Goal: Information Seeking & Learning: Learn about a topic

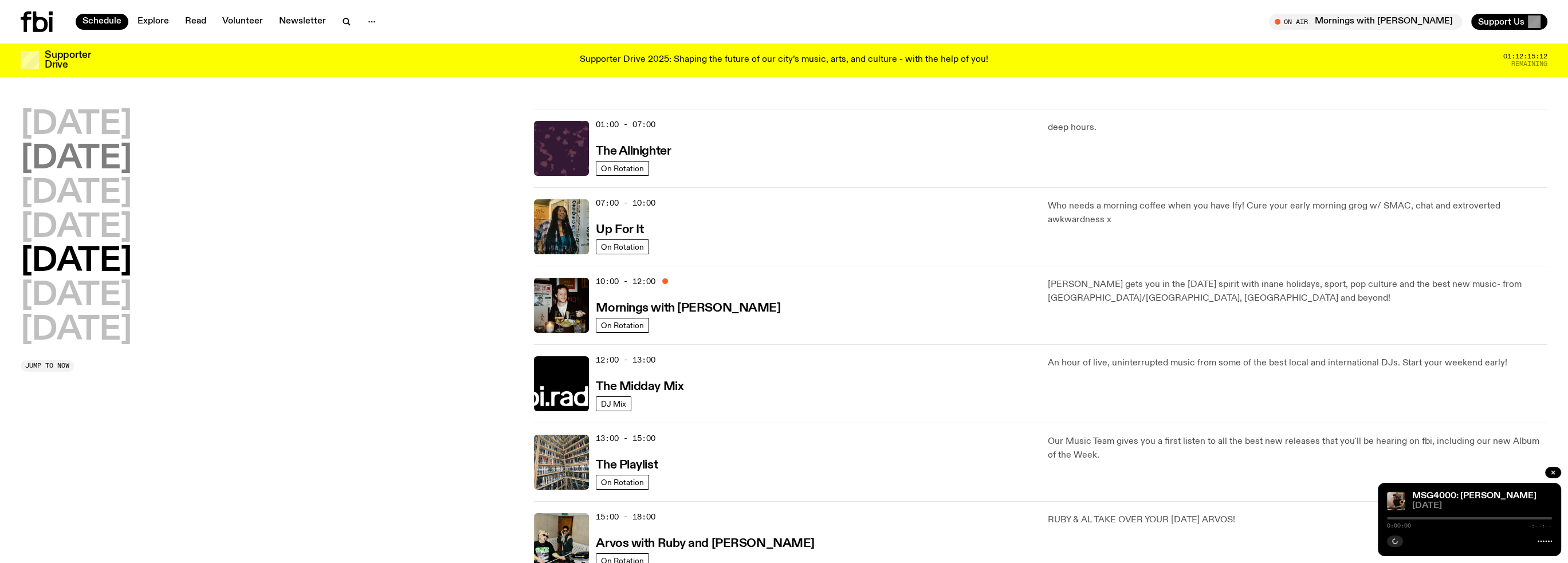
click at [88, 160] on h2 "[DATE]" at bounding box center [76, 159] width 111 height 32
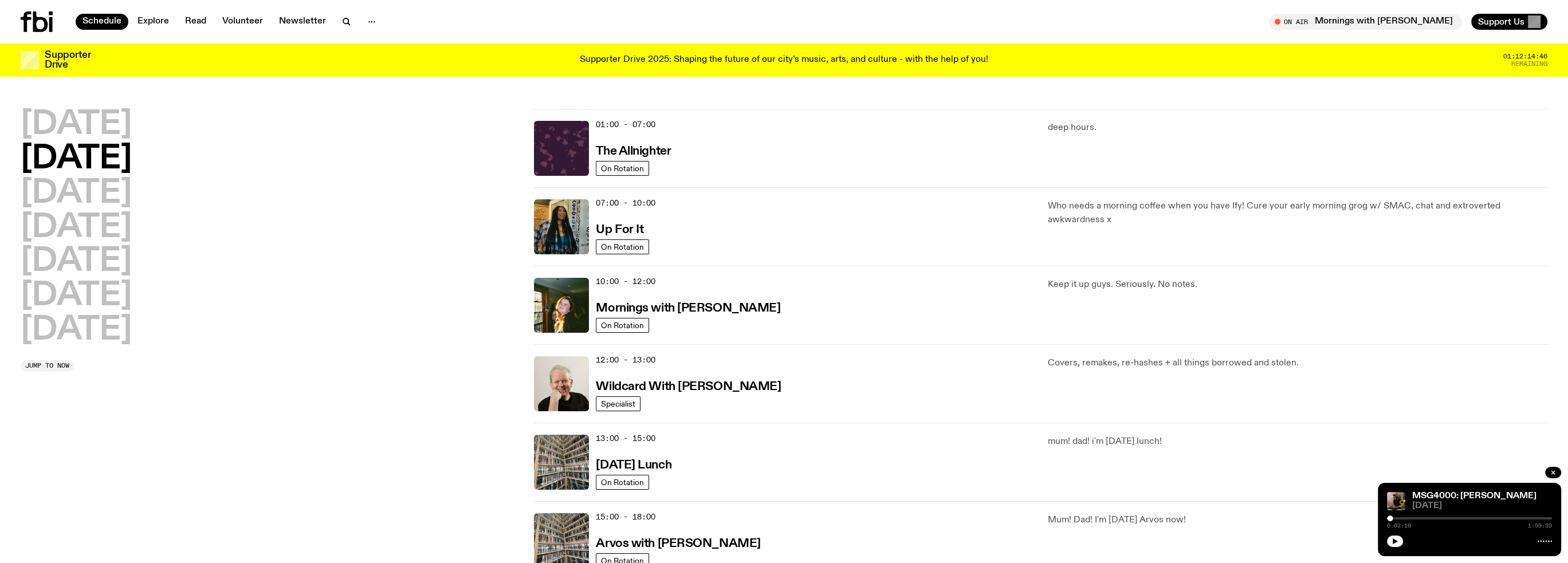
click at [39, 23] on icon at bounding box center [36, 22] width 32 height 21
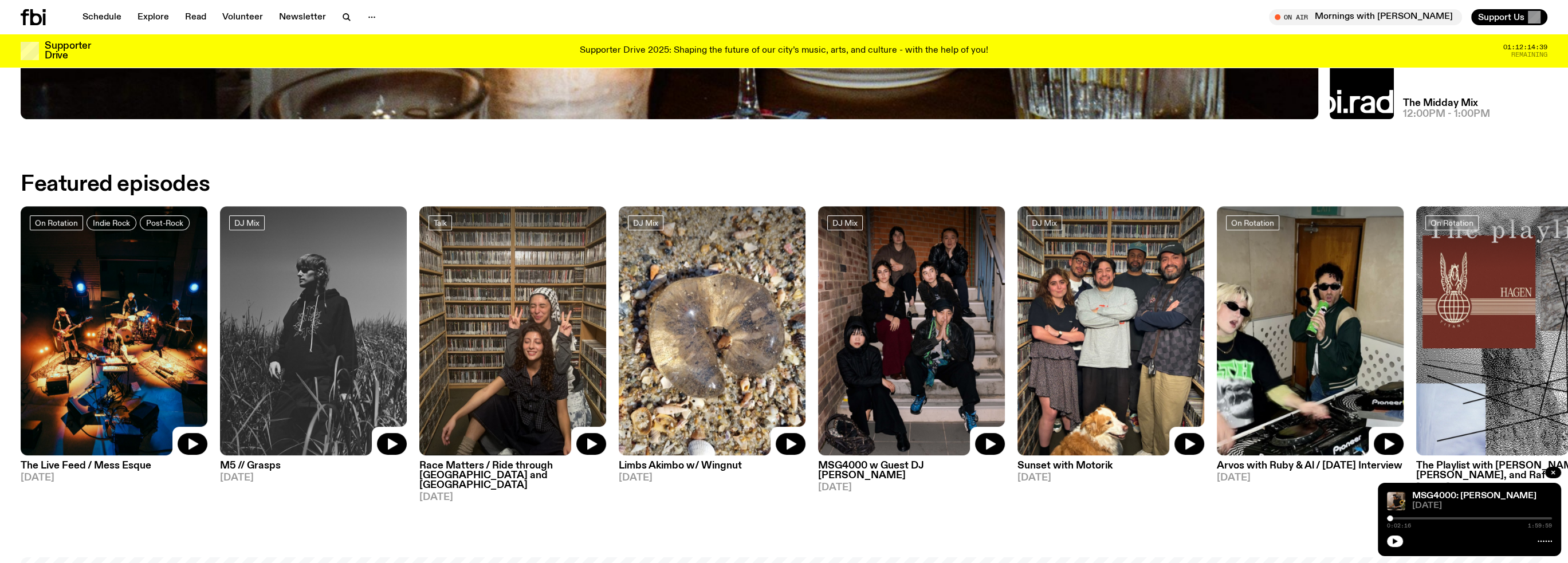
scroll to position [859, 0]
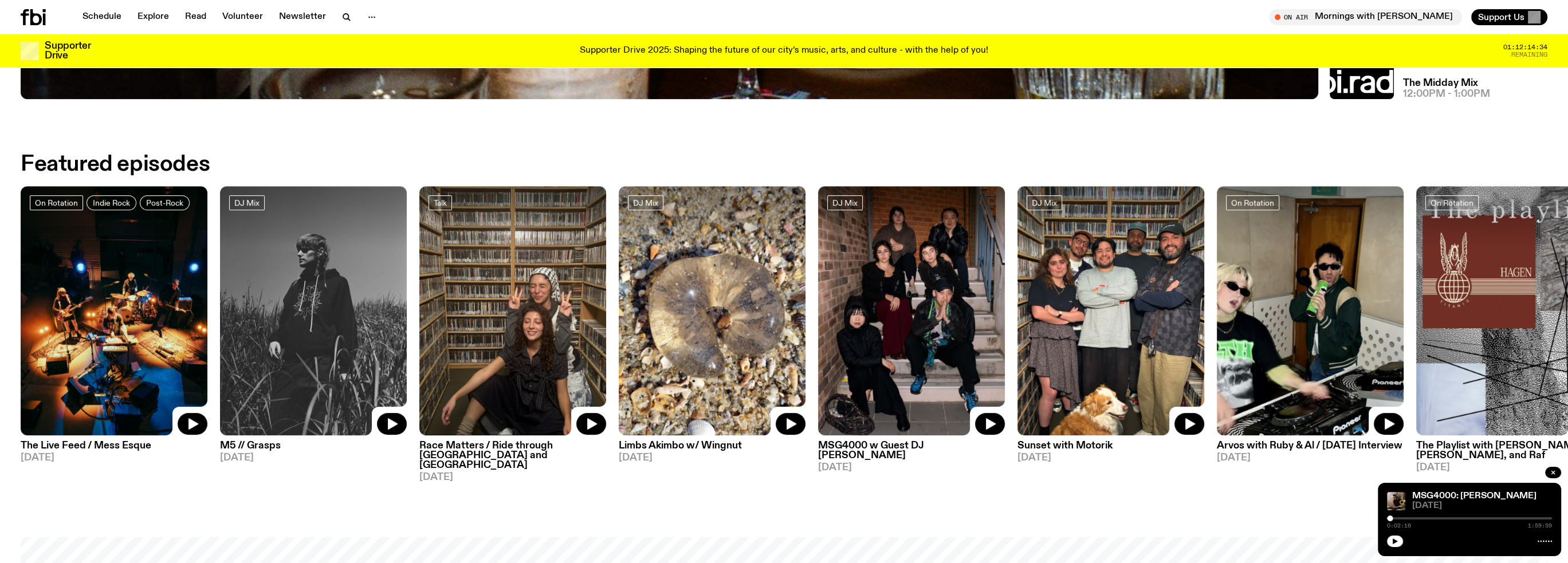
click at [527, 303] on img at bounding box center [513, 311] width 187 height 250
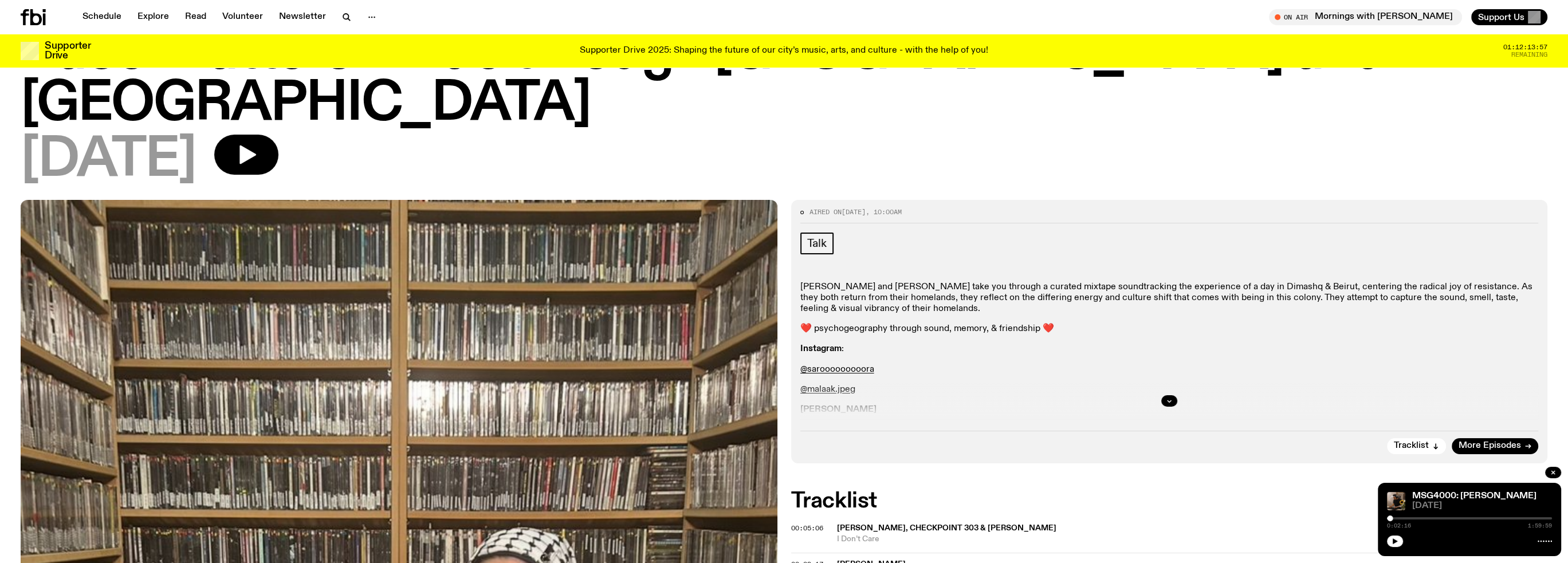
scroll to position [113, 0]
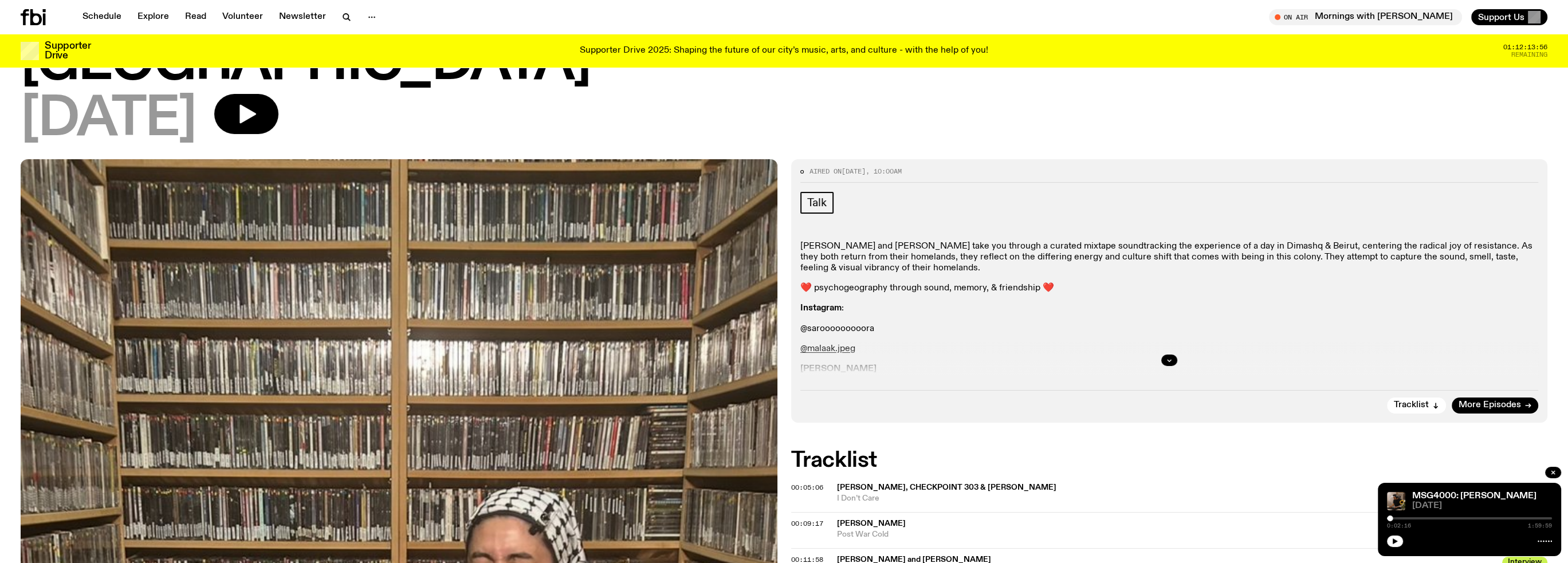
click at [828, 324] on link "@sarooooooooora" at bounding box center [838, 328] width 74 height 9
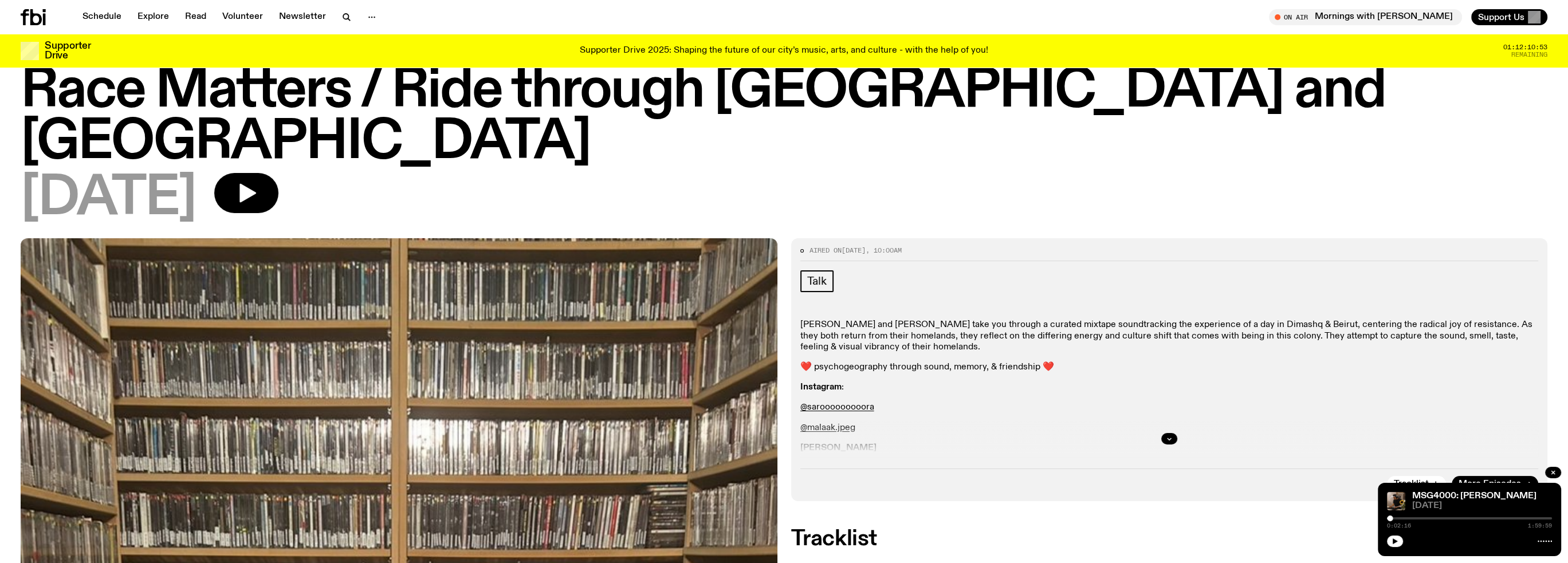
scroll to position [57, 0]
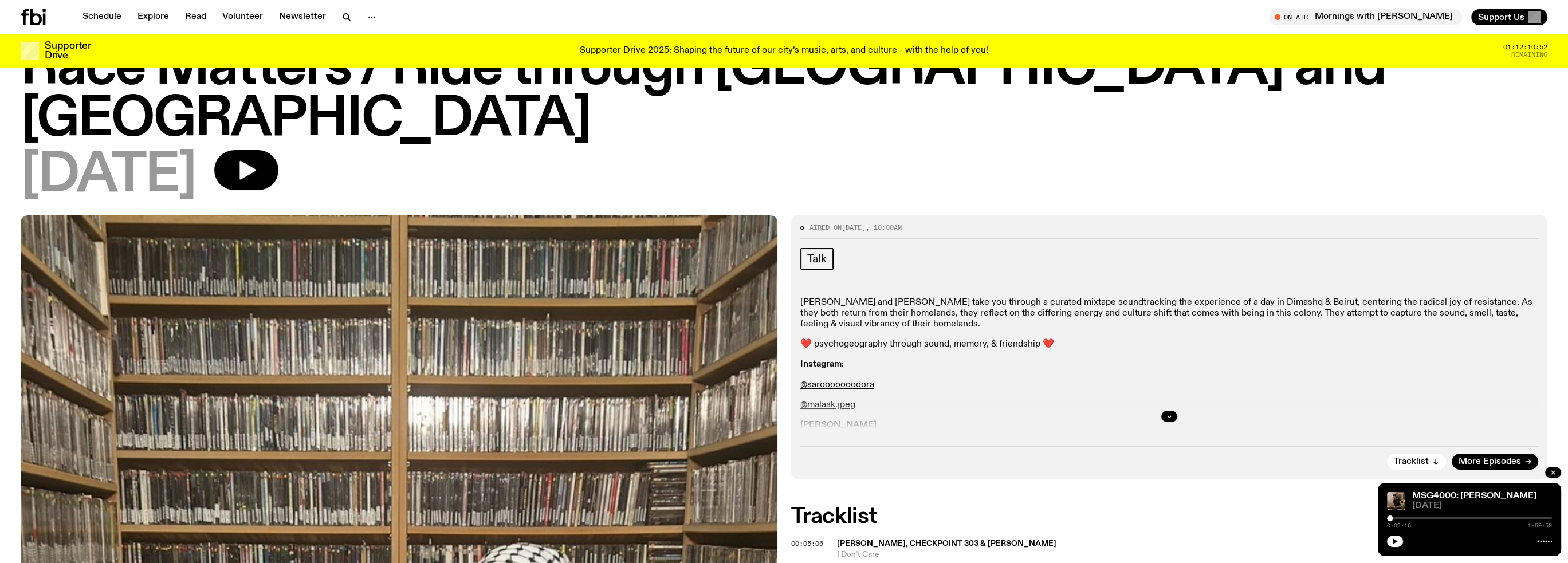
click at [831, 398] on div at bounding box center [1169, 416] width 738 height 36
click at [818, 398] on div at bounding box center [1169, 416] width 738 height 36
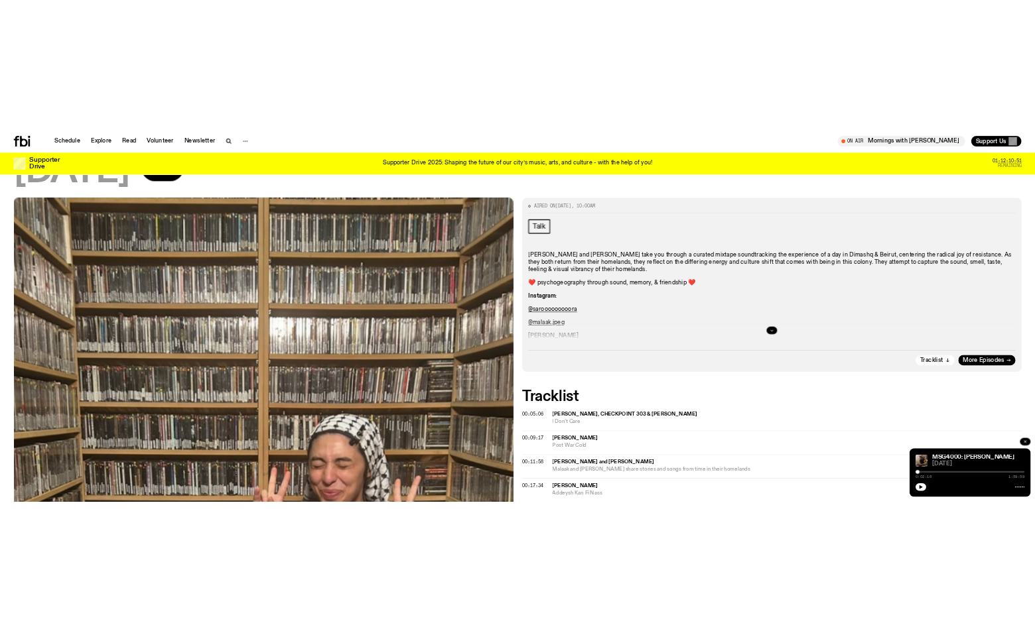
scroll to position [199, 0]
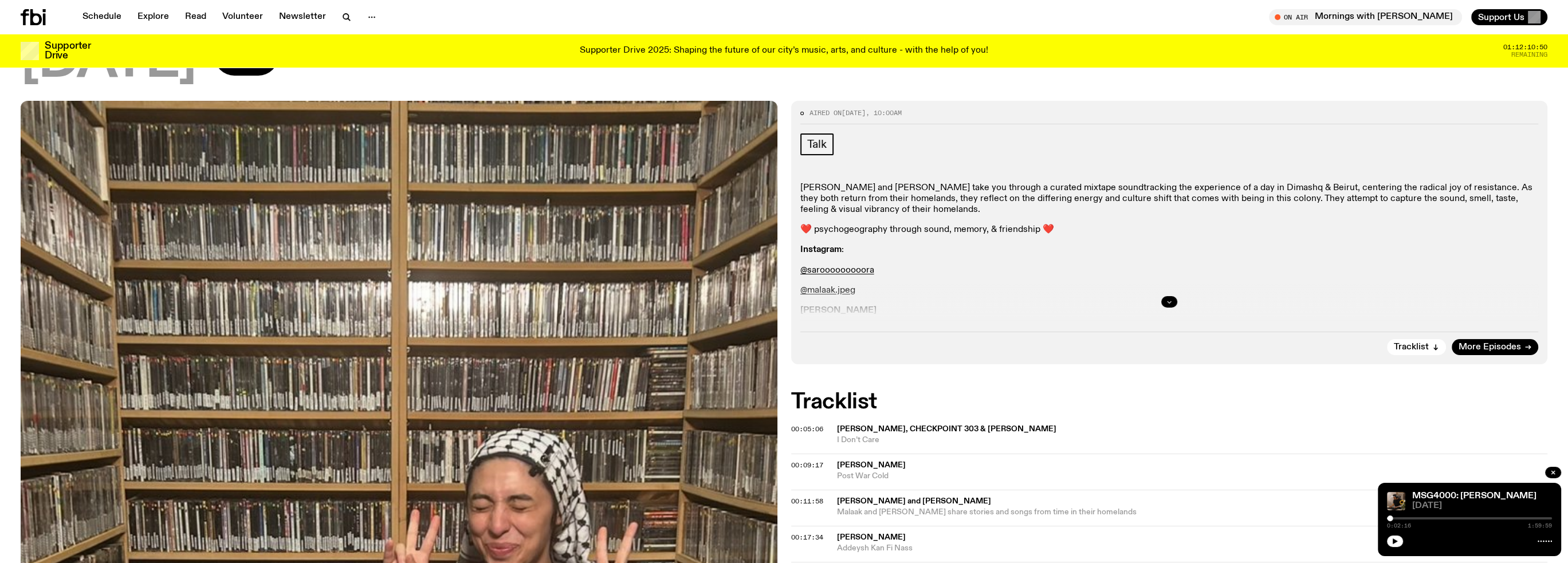
click at [1164, 296] on button "button" at bounding box center [1169, 301] width 16 height 11
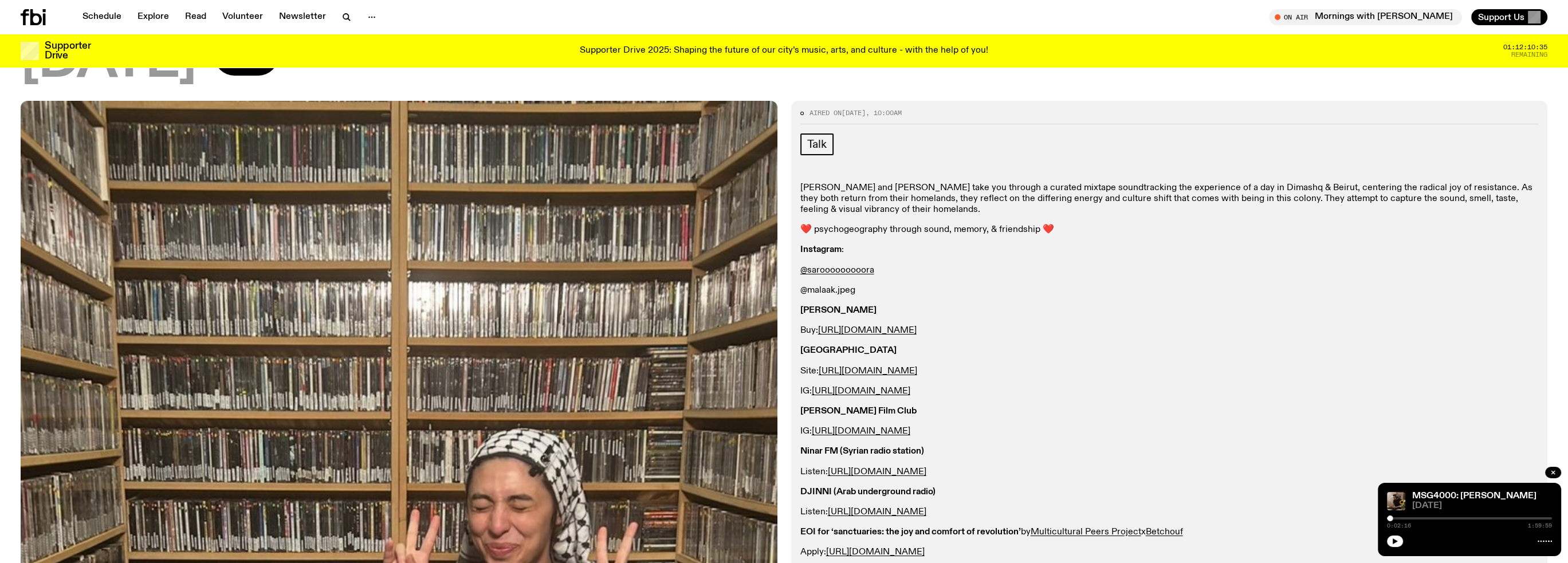
click at [835, 286] on link "@malaak.jpeg" at bounding box center [828, 290] width 55 height 9
